Goal: Task Accomplishment & Management: Use online tool/utility

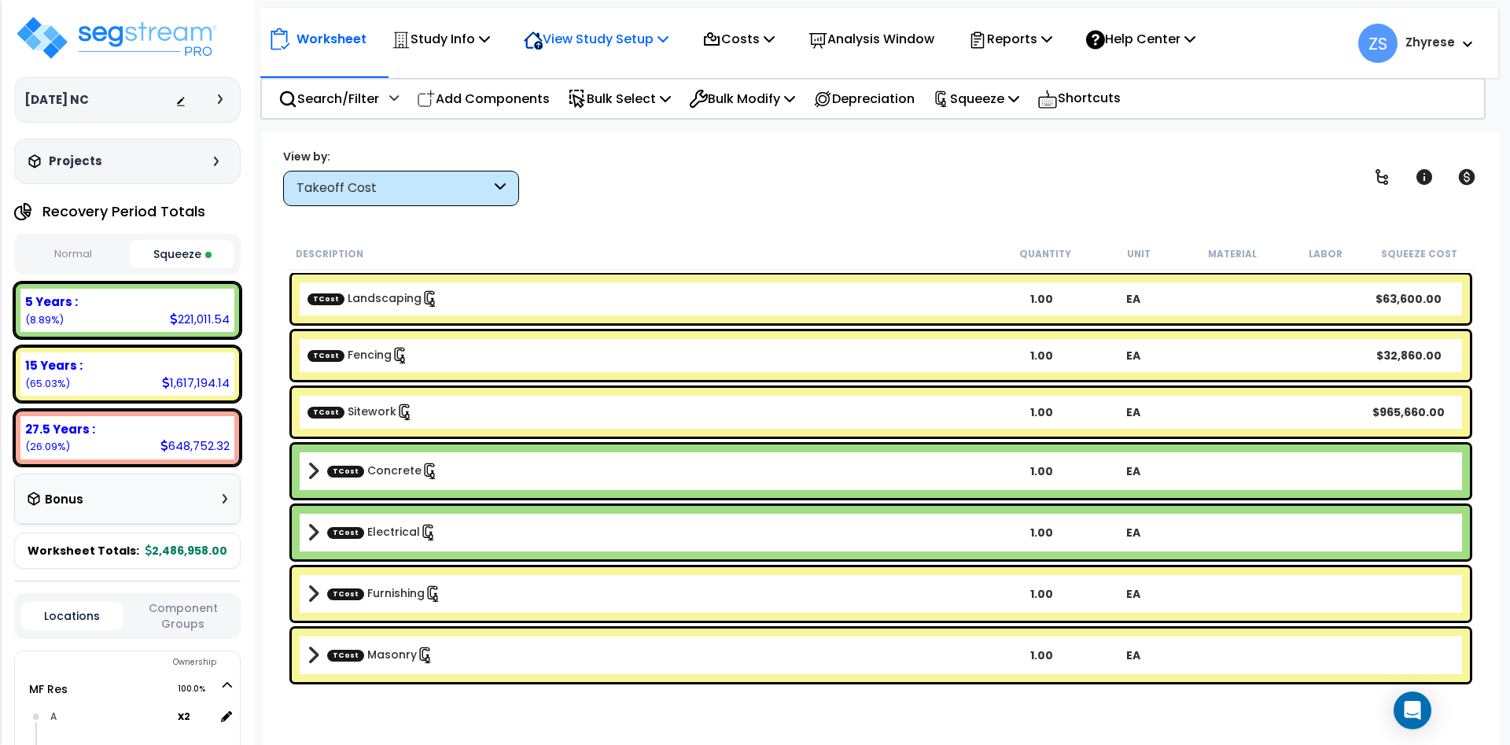
click at [602, 28] on div "View Study Setup" at bounding box center [596, 38] width 145 height 37
click at [775, 55] on div "Costs" at bounding box center [738, 38] width 72 height 37
click at [175, 95] on div "[DATE] NC" at bounding box center [127, 100] width 206 height 16
click at [54, 254] on button "Normal" at bounding box center [72, 255] width 105 height 28
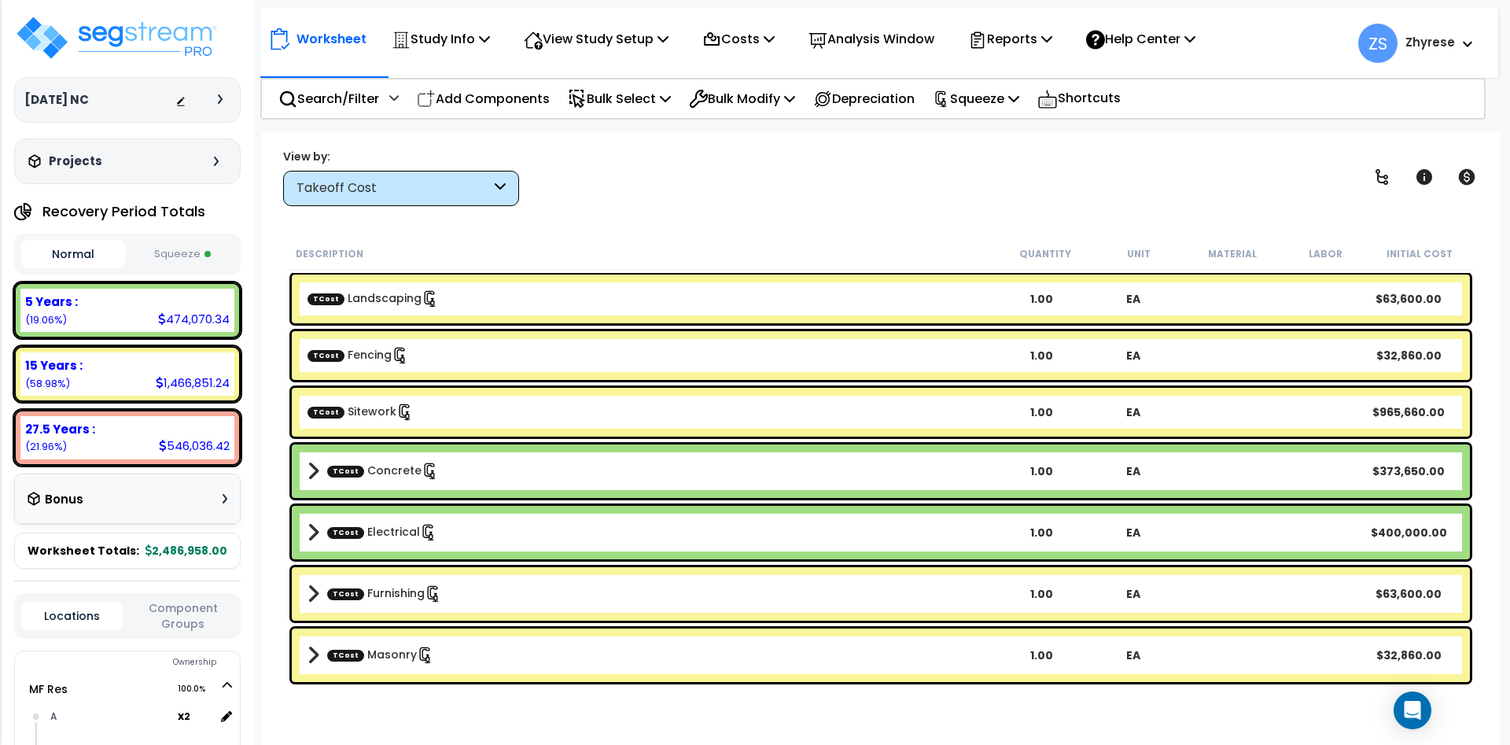
click at [198, 256] on button "Squeeze" at bounding box center [182, 255] width 105 height 28
click at [165, 508] on div "Bonus" at bounding box center [128, 499] width 200 height 31
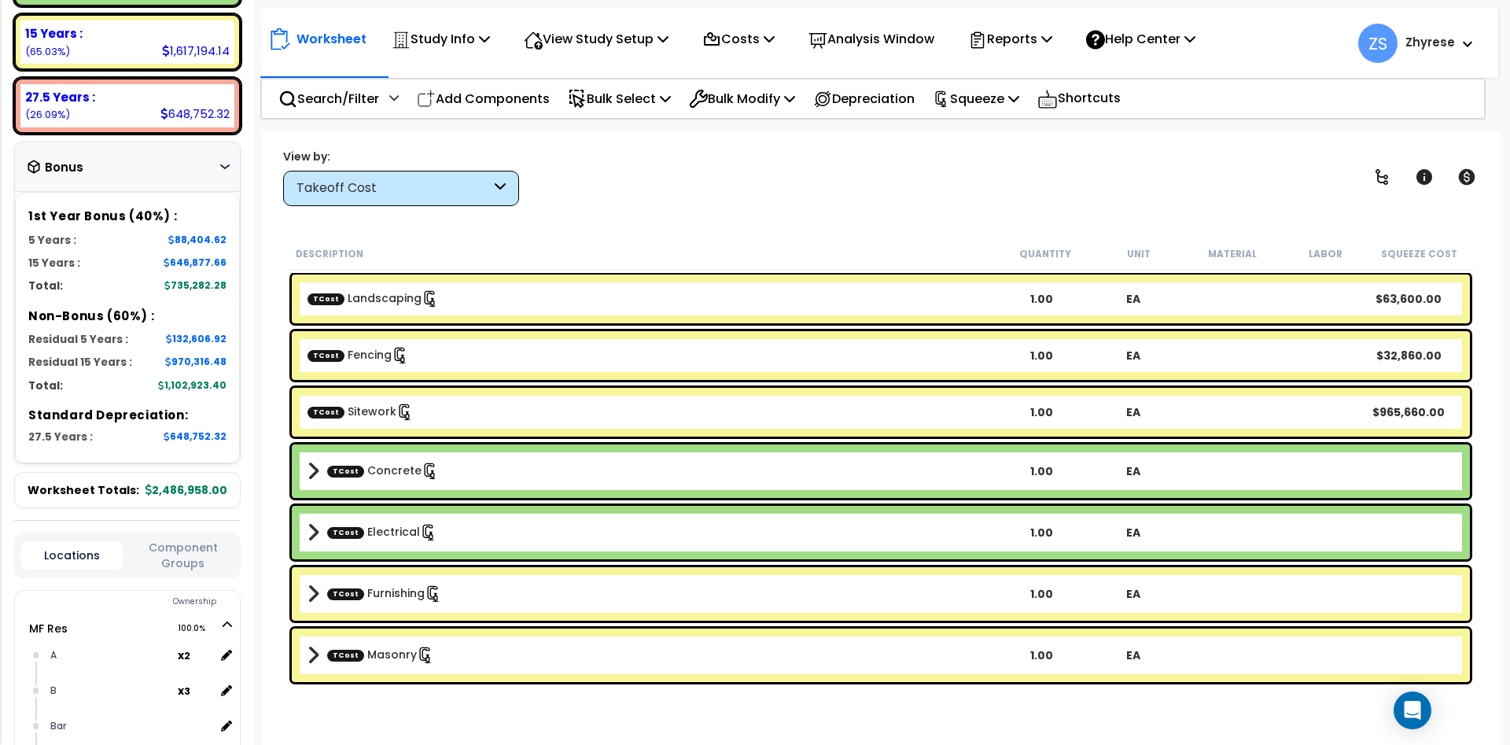
scroll to position [377, 0]
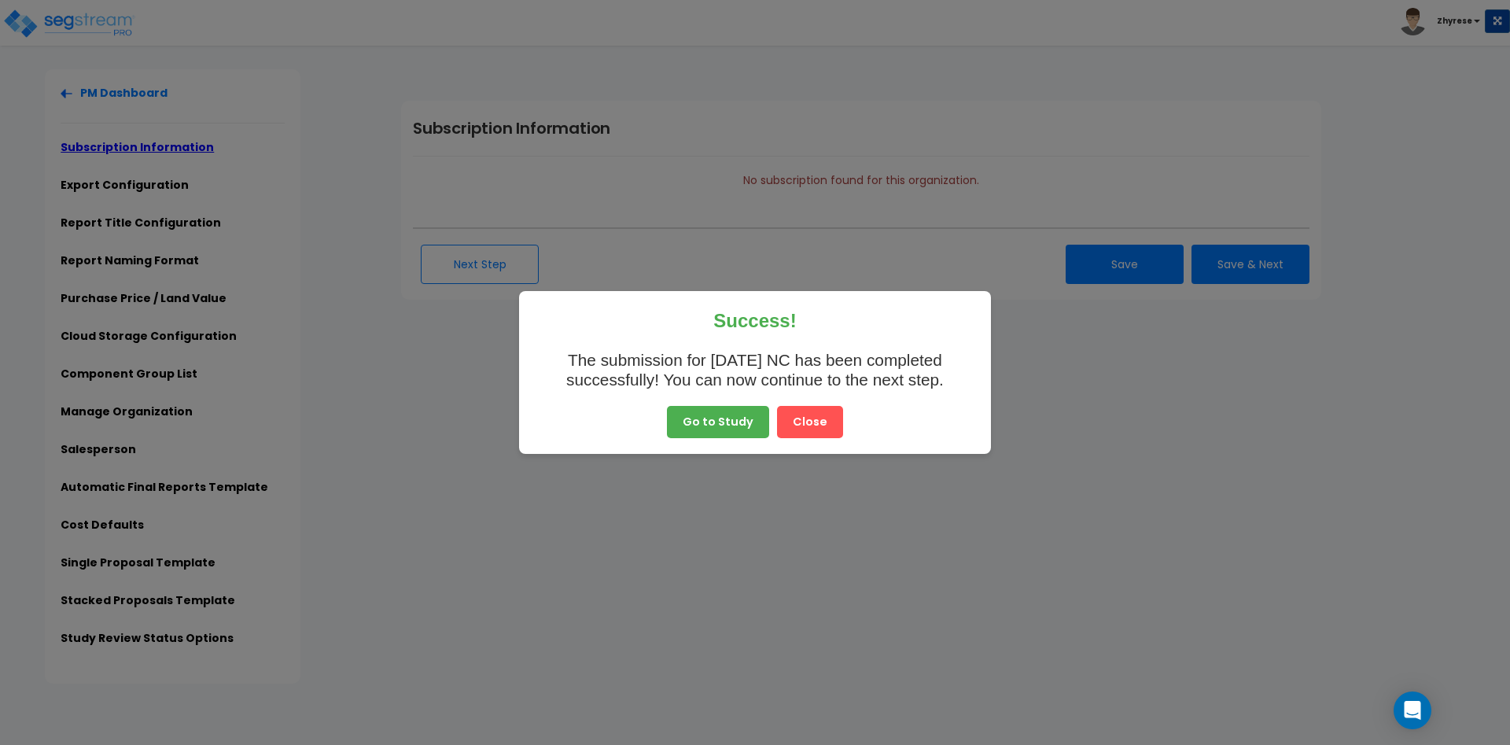
click at [811, 422] on button "Close" at bounding box center [810, 422] width 66 height 33
